Goal: Task Accomplishment & Management: Use online tool/utility

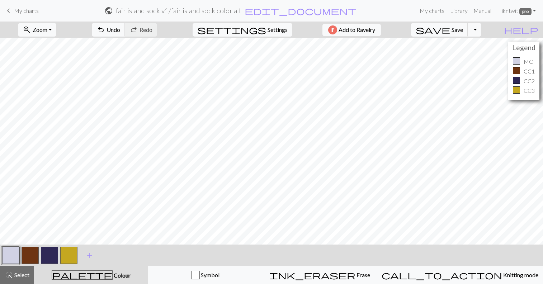
click at [47, 27] on span "Zoom" at bounding box center [40, 29] width 15 height 7
click at [65, 58] on button "Fit width" at bounding box center [46, 56] width 57 height 11
click at [47, 32] on span "Zoom" at bounding box center [40, 29] width 15 height 7
click at [51, 88] on button "50%" at bounding box center [46, 85] width 57 height 11
click at [47, 27] on span "Zoom" at bounding box center [40, 29] width 15 height 7
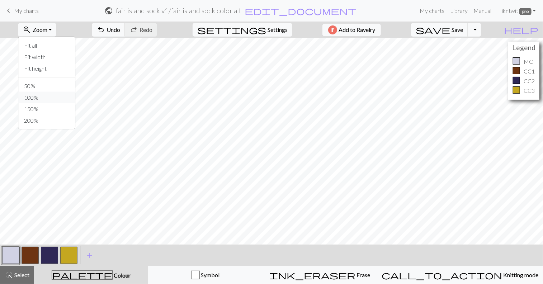
click at [47, 95] on button "100%" at bounding box center [46, 97] width 57 height 11
click at [47, 26] on span "Zoom" at bounding box center [40, 29] width 15 height 7
click at [50, 42] on button "Fit all" at bounding box center [46, 45] width 57 height 11
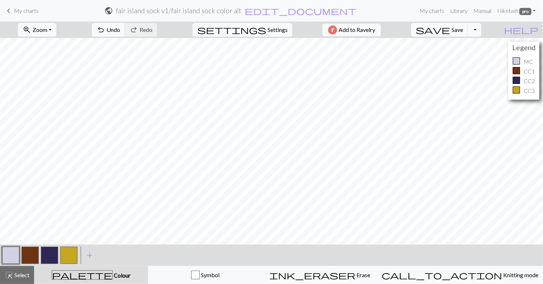
click at [31, 253] on button "button" at bounding box center [30, 255] width 17 height 17
click at [31, 253] on div "Edit colour Name CC1 #6D3412 hex Use simple picker Reorder arrow_back Move left…" at bounding box center [271, 142] width 543 height 284
click at [31, 253] on button "button" at bounding box center [30, 255] width 17 height 17
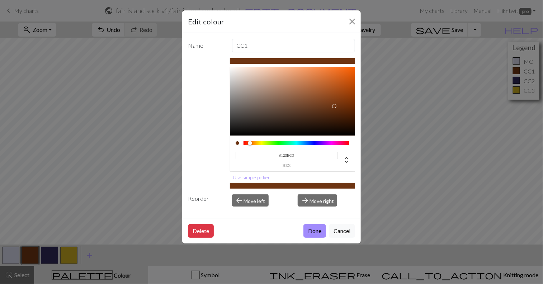
click at [306, 143] on div at bounding box center [297, 143] width 106 height 4
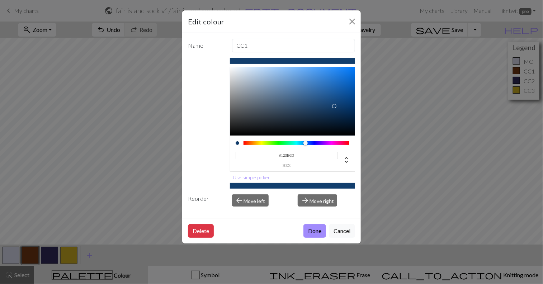
type input "#31126D"
click at [320, 143] on div at bounding box center [297, 143] width 106 height 4
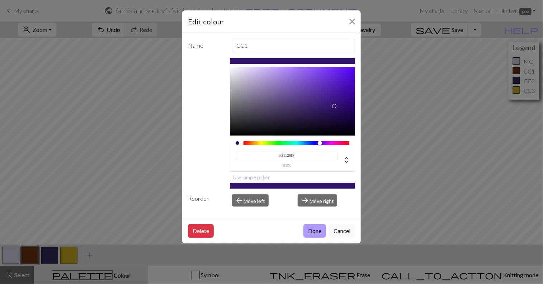
click at [310, 227] on button "Done" at bounding box center [315, 231] width 23 height 14
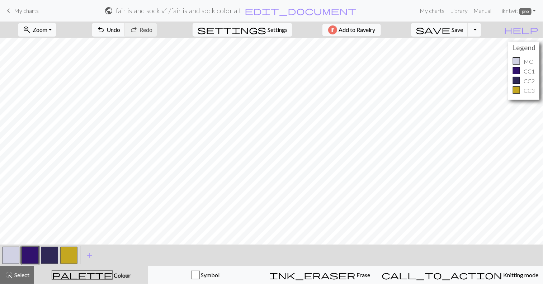
click at [52, 255] on button "button" at bounding box center [49, 255] width 17 height 17
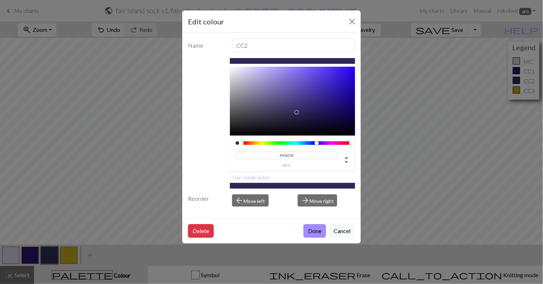
click at [254, 144] on div at bounding box center [297, 143] width 106 height 4
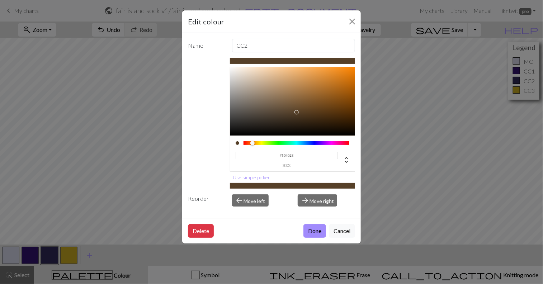
click at [253, 143] on div at bounding box center [253, 143] width 4 height 4
click at [345, 112] on div at bounding box center [293, 101] width 126 height 69
click at [347, 95] on div at bounding box center [293, 101] width 126 height 69
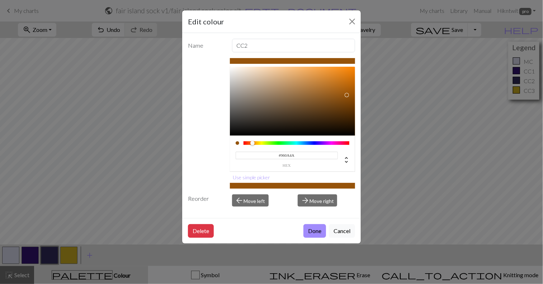
click at [342, 143] on div at bounding box center [297, 143] width 106 height 4
click at [252, 144] on div at bounding box center [297, 143] width 106 height 4
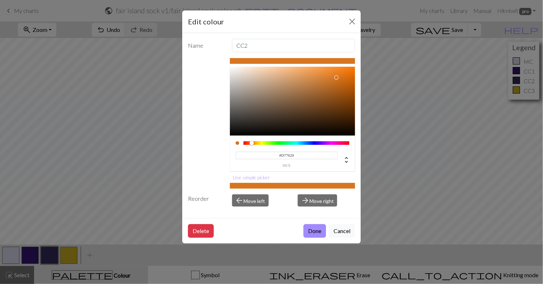
click at [337, 78] on div at bounding box center [293, 101] width 126 height 69
click at [342, 86] on div at bounding box center [293, 101] width 126 height 69
click at [332, 86] on div at bounding box center [293, 101] width 126 height 69
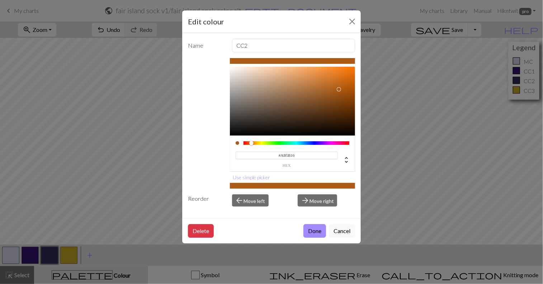
click at [340, 89] on div at bounding box center [293, 101] width 126 height 69
click at [248, 143] on div at bounding box center [297, 143] width 106 height 4
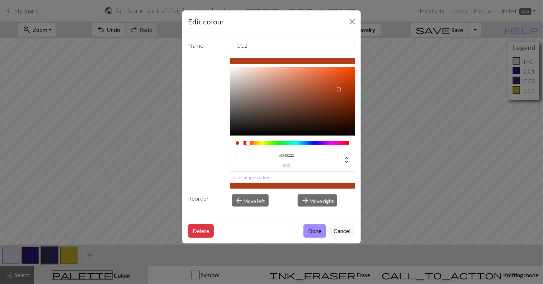
click at [335, 78] on div at bounding box center [293, 101] width 126 height 69
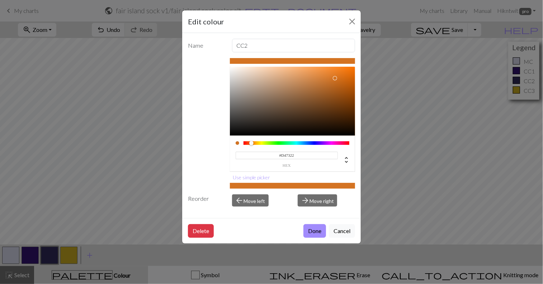
click at [252, 142] on div at bounding box center [251, 143] width 4 height 4
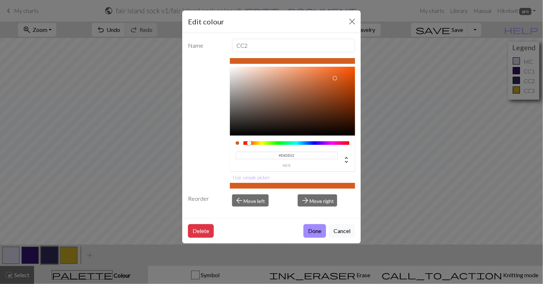
click at [249, 142] on div at bounding box center [249, 143] width 4 height 4
type input "#B34E1B"
click at [336, 87] on div at bounding box center [293, 101] width 126 height 69
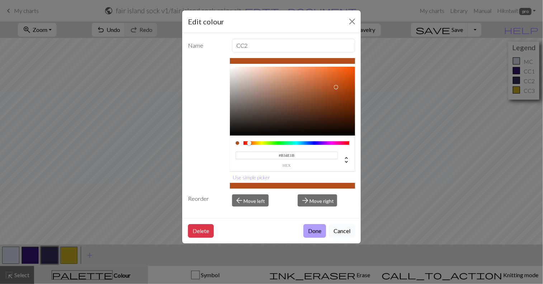
click at [310, 231] on button "Done" at bounding box center [315, 231] width 23 height 14
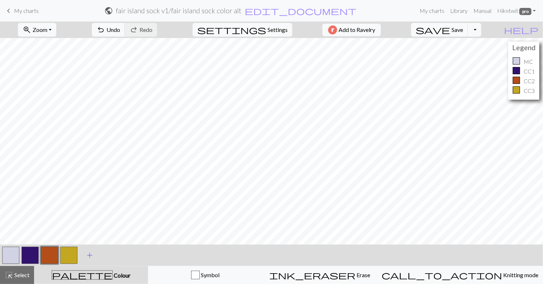
click at [90, 256] on span "add" at bounding box center [89, 256] width 9 height 10
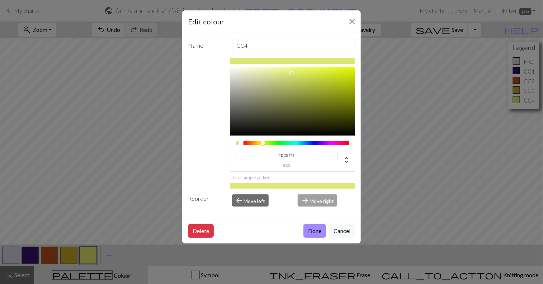
type input "#0B0C00"
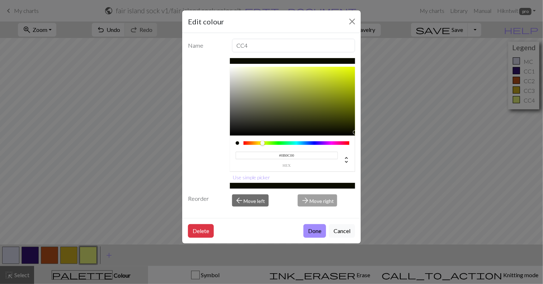
click at [353, 132] on div at bounding box center [293, 101] width 126 height 69
click at [319, 231] on button "Done" at bounding box center [315, 231] width 23 height 14
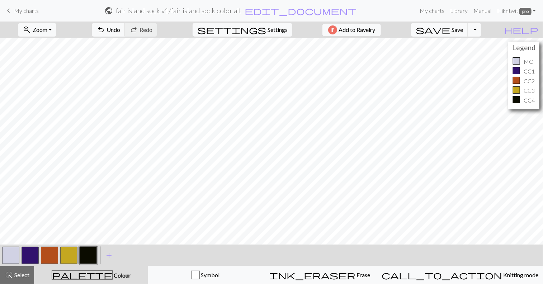
click at [67, 253] on button "button" at bounding box center [68, 255] width 17 height 17
click at [65, 251] on button "button" at bounding box center [68, 255] width 17 height 17
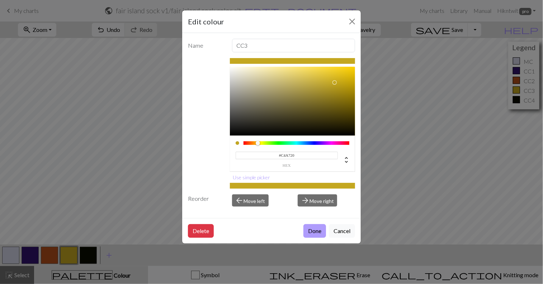
click at [316, 236] on button "Done" at bounding box center [315, 231] width 23 height 14
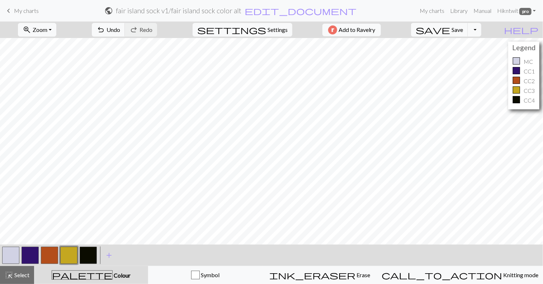
click at [89, 253] on button "button" at bounding box center [88, 255] width 17 height 17
click at [88, 254] on button "button" at bounding box center [88, 255] width 17 height 17
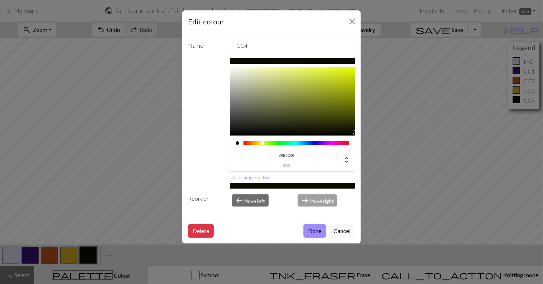
click at [255, 146] on div "#0B0C00 hex" at bounding box center [293, 156] width 114 height 23
click at [255, 144] on div at bounding box center [297, 143] width 106 height 4
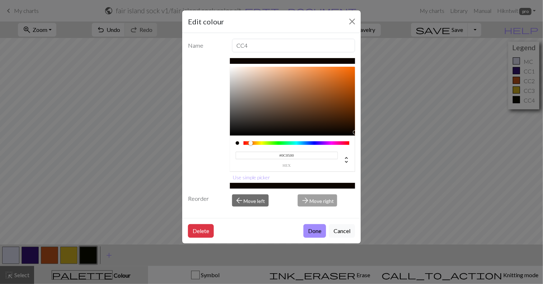
click at [251, 143] on div at bounding box center [297, 143] width 106 height 4
type input "#B85A16"
click at [340, 86] on div at bounding box center [293, 101] width 126 height 69
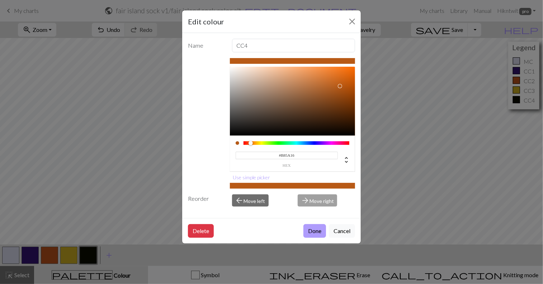
click at [312, 230] on button "Done" at bounding box center [315, 231] width 23 height 14
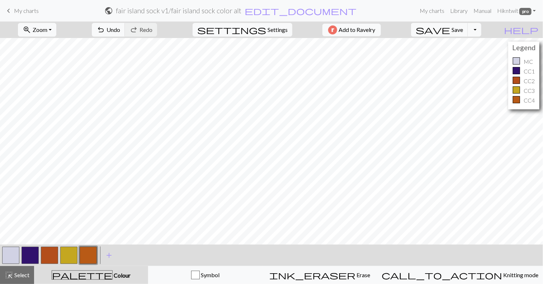
drag, startPoint x: 46, startPoint y: 248, endPoint x: 46, endPoint y: 255, distance: 6.8
drag, startPoint x: 46, startPoint y: 255, endPoint x: 45, endPoint y: 275, distance: 20.1
click at [45, 275] on div "palette Colour Colour" at bounding box center [91, 275] width 106 height 9
click at [53, 260] on button "button" at bounding box center [49, 255] width 17 height 17
click at [86, 275] on span "palette" at bounding box center [82, 275] width 60 height 10
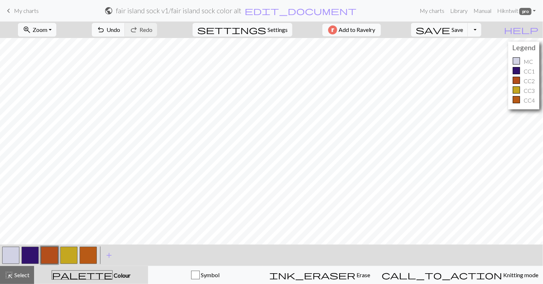
click at [90, 258] on button "button" at bounding box center [88, 255] width 17 height 17
drag, startPoint x: 94, startPoint y: 257, endPoint x: 90, endPoint y: 257, distance: 4.7
click at [90, 257] on button "button" at bounding box center [88, 255] width 17 height 17
click at [90, 257] on div "Edit colour Name CC4 #B85A16 hex Use simple picker Reorder arrow_back Move left…" at bounding box center [271, 142] width 543 height 284
click at [90, 257] on button "button" at bounding box center [88, 255] width 17 height 17
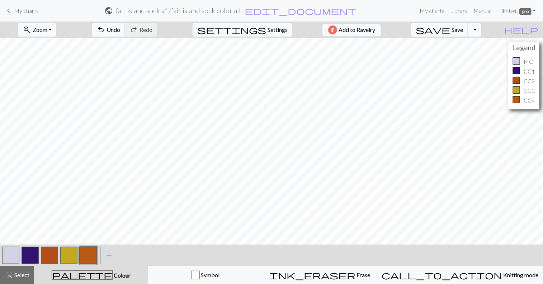
click at [90, 257] on div "Edit colour Name CC4 #B85A16 hex Use simple picker Reorder arrow_back Move left…" at bounding box center [271, 142] width 543 height 284
click at [90, 257] on button "button" at bounding box center [88, 255] width 17 height 17
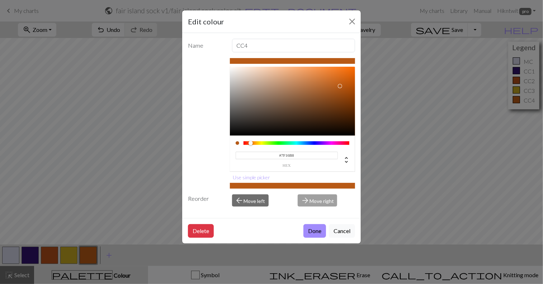
click at [326, 145] on div at bounding box center [297, 143] width 106 height 4
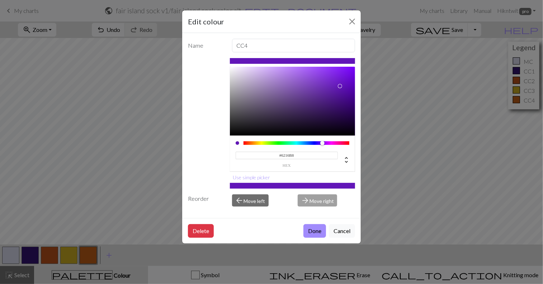
click at [323, 144] on div at bounding box center [297, 143] width 106 height 4
click at [337, 107] on div at bounding box center [293, 101] width 126 height 69
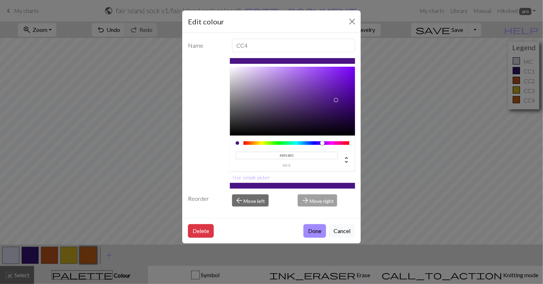
click at [337, 100] on div at bounding box center [293, 101] width 126 height 69
type input "#3E106F"
click at [337, 106] on div at bounding box center [293, 101] width 126 height 69
click at [311, 235] on button "Done" at bounding box center [315, 231] width 23 height 14
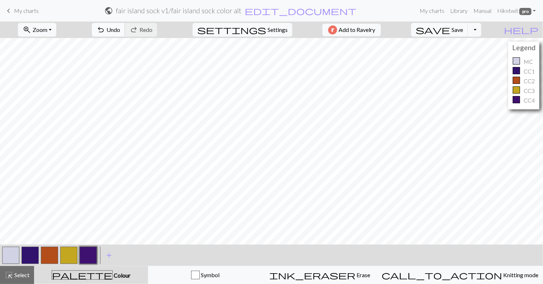
click at [120, 29] on span "Undo" at bounding box center [114, 29] width 14 height 7
click at [26, 255] on button "button" at bounding box center [30, 255] width 17 height 17
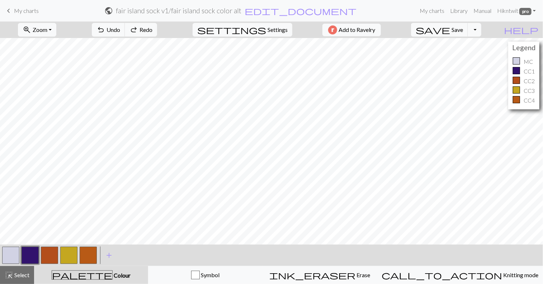
click at [26, 255] on div "Edit colour Name CC1 #31126D hex Use simple picker Reorder arrow_back Move left…" at bounding box center [271, 142] width 543 height 284
click at [26, 255] on button "button" at bounding box center [30, 255] width 17 height 17
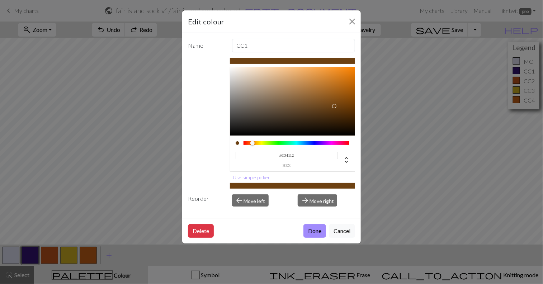
click at [253, 143] on div at bounding box center [297, 143] width 106 height 4
type input "#AA6A27"
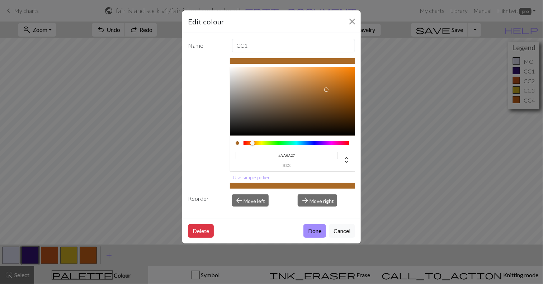
click at [327, 90] on div at bounding box center [293, 101] width 126 height 69
click at [316, 232] on button "Done" at bounding box center [315, 231] width 23 height 14
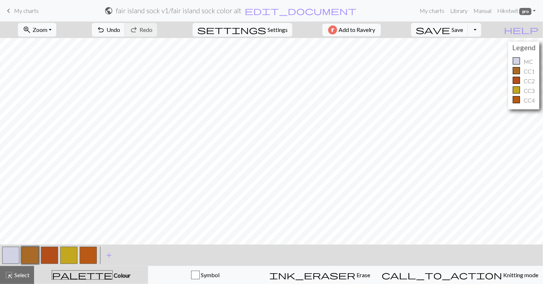
click at [90, 252] on button "button" at bounding box center [88, 255] width 17 height 17
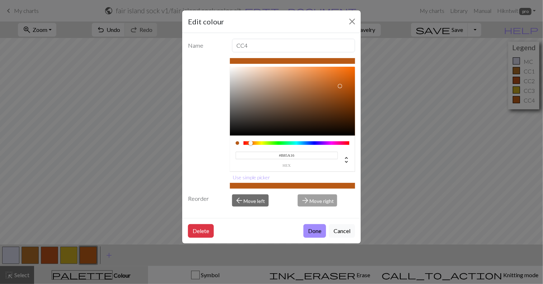
type input "#5E16B8"
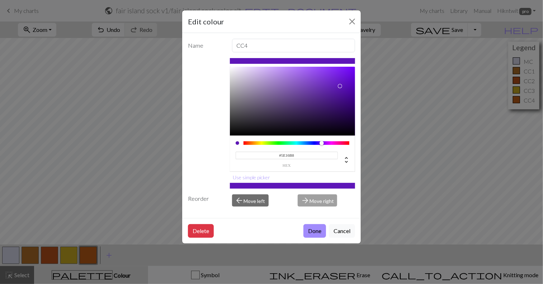
click at [322, 143] on div at bounding box center [297, 143] width 106 height 4
click at [310, 232] on button "Done" at bounding box center [315, 231] width 23 height 14
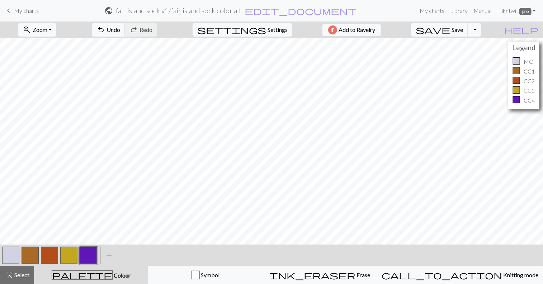
click at [94, 250] on button "button" at bounding box center [88, 255] width 17 height 17
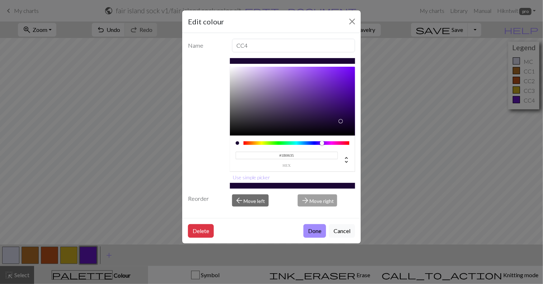
click at [342, 121] on div at bounding box center [293, 101] width 126 height 69
type input "#2C0A55"
click at [340, 113] on div at bounding box center [293, 101] width 126 height 69
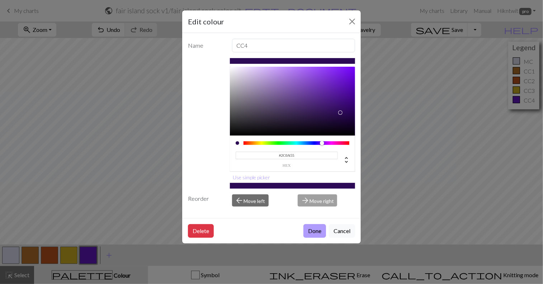
click at [317, 229] on button "Done" at bounding box center [315, 231] width 23 height 14
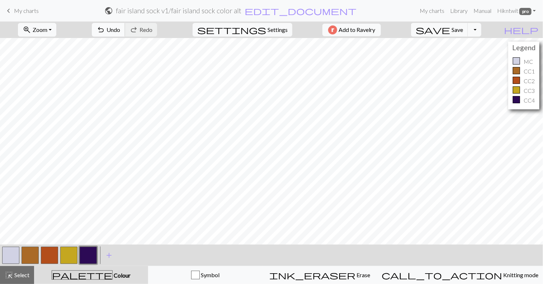
click at [120, 31] on span "Undo" at bounding box center [114, 29] width 14 height 7
click at [153, 31] on span "Redo" at bounding box center [146, 29] width 13 height 7
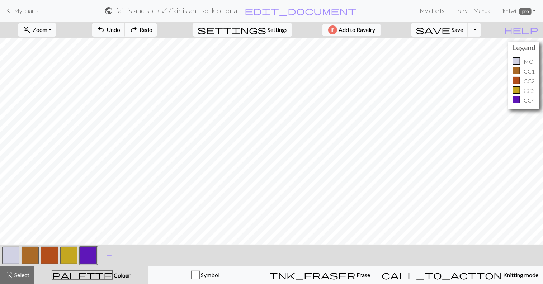
click at [153, 31] on span "Redo" at bounding box center [146, 29] width 13 height 7
click at [120, 29] on span "Undo" at bounding box center [114, 29] width 14 height 7
